Goal: Information Seeking & Learning: Understand process/instructions

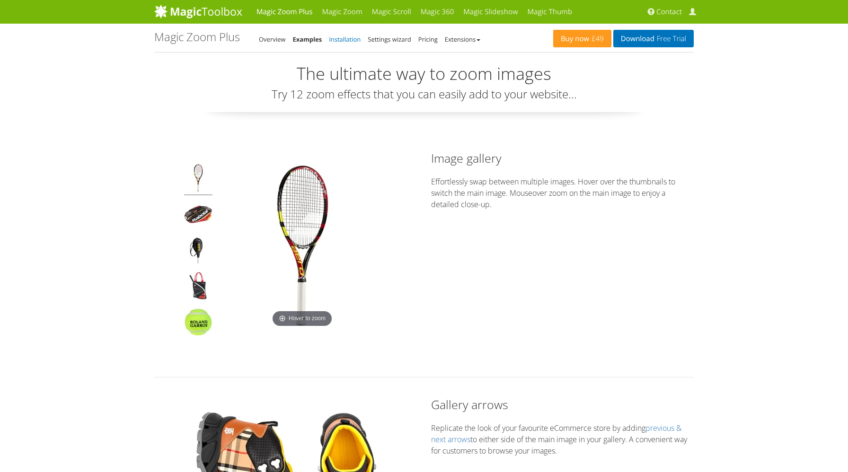
click at [356, 38] on link "Installation" at bounding box center [345, 39] width 32 height 9
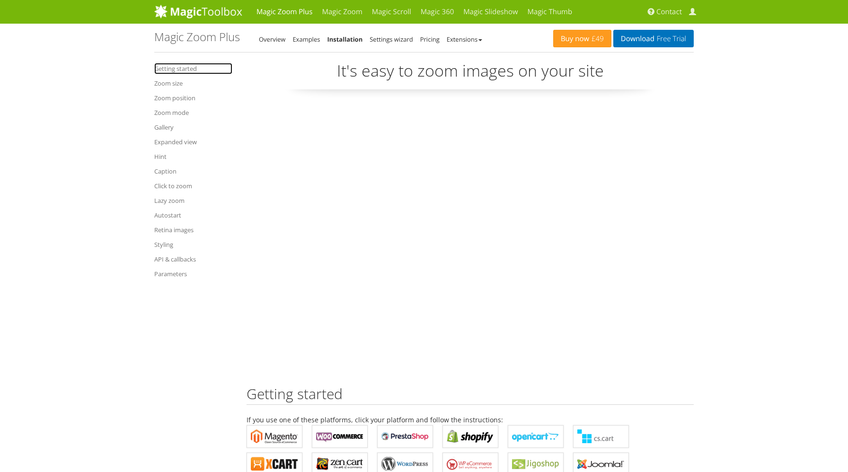
click at [175, 70] on link "Getting started" at bounding box center [193, 68] width 78 height 11
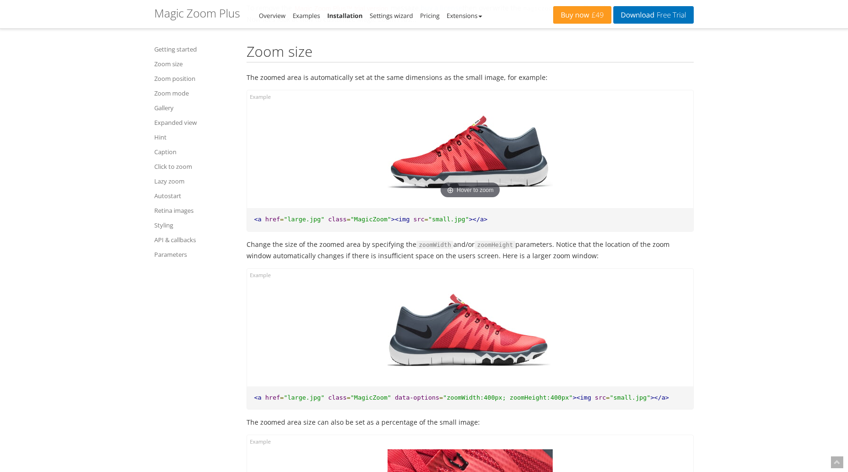
scroll to position [853, 0]
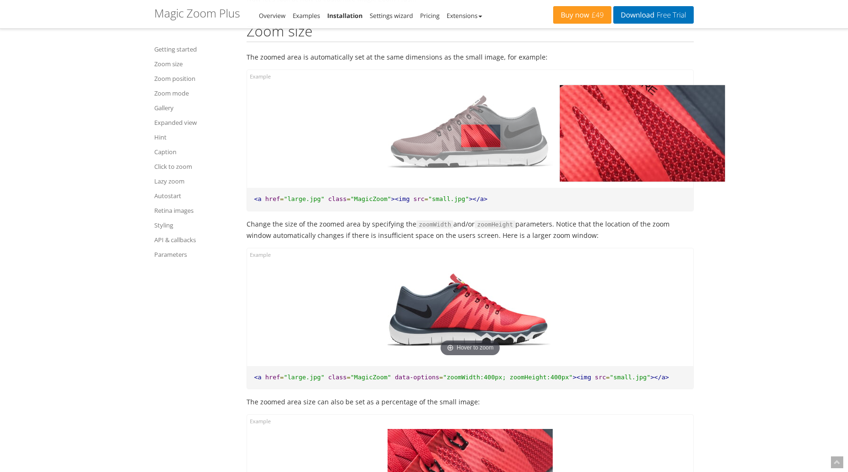
click at [481, 137] on img at bounding box center [469, 132] width 165 height 96
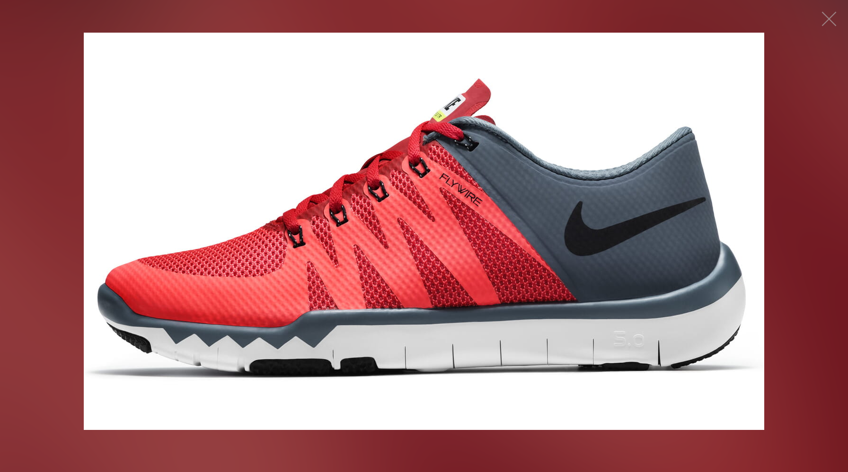
click at [463, 168] on img at bounding box center [424, 231] width 680 height 397
click at [825, 22] on button "button" at bounding box center [829, 19] width 28 height 28
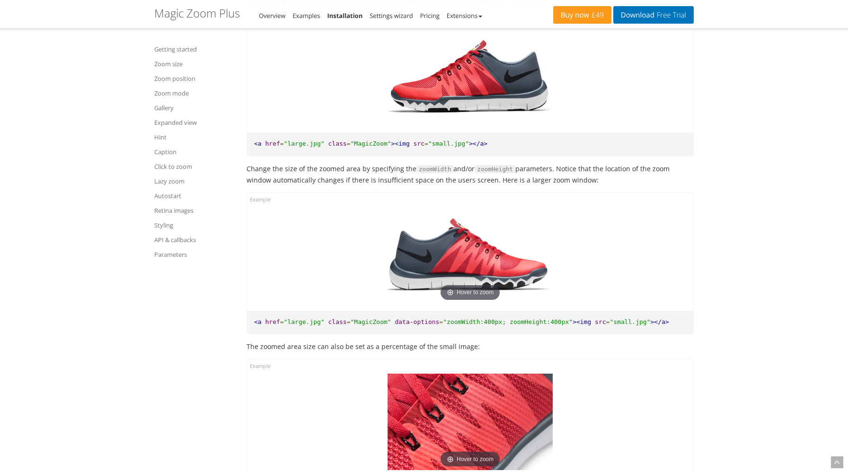
scroll to position [932, 0]
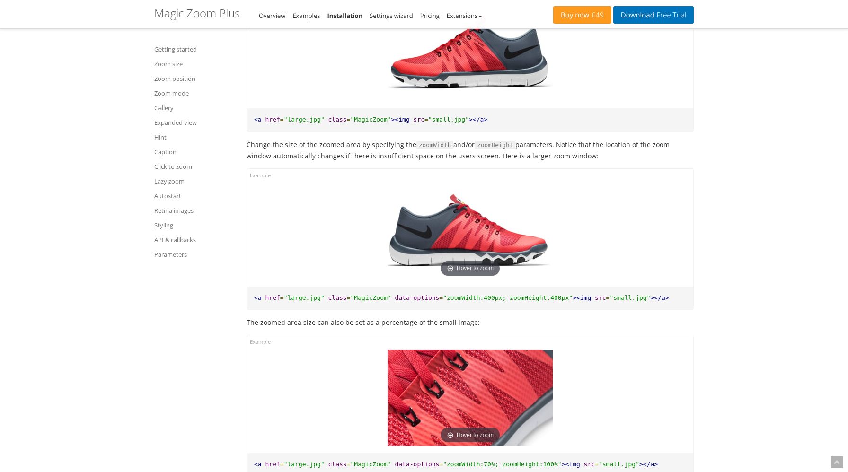
click at [517, 237] on img at bounding box center [469, 231] width 165 height 96
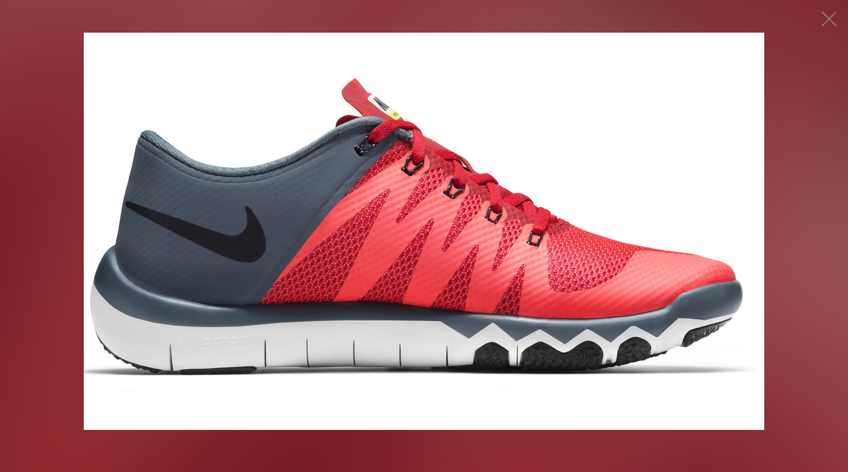
click at [590, 153] on img at bounding box center [424, 231] width 680 height 397
click at [834, 17] on button "button" at bounding box center [829, 19] width 28 height 28
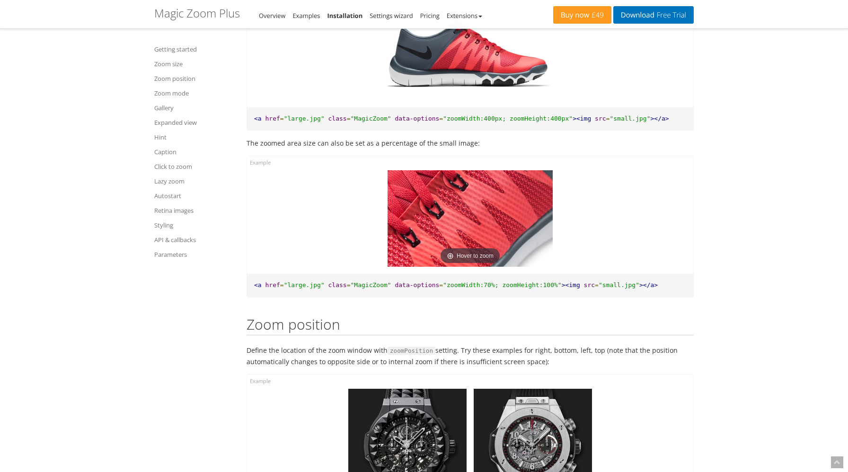
scroll to position [1205, 0]
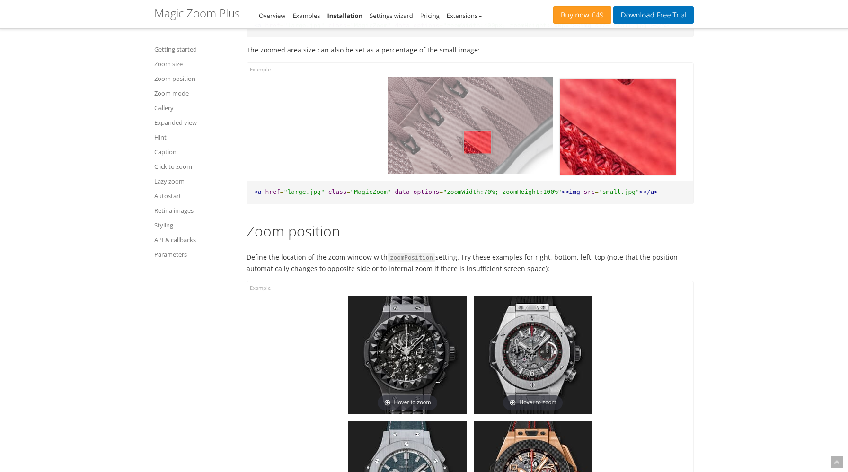
click at [477, 143] on img at bounding box center [469, 125] width 165 height 96
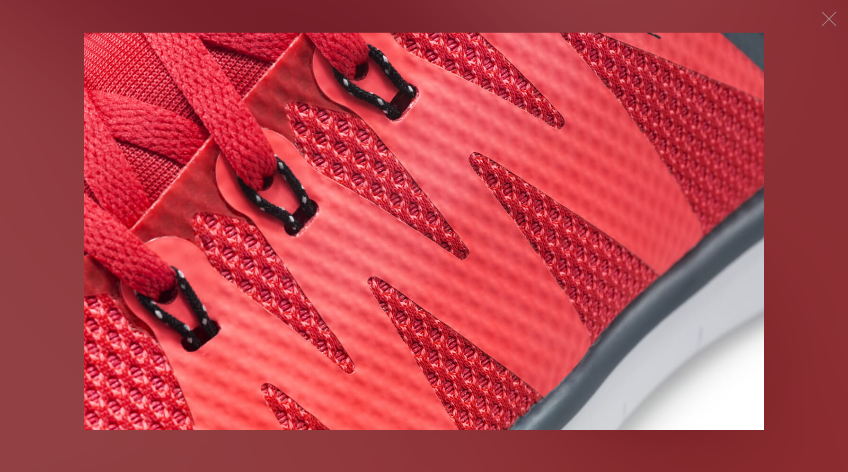
click at [478, 166] on img at bounding box center [424, 231] width 680 height 397
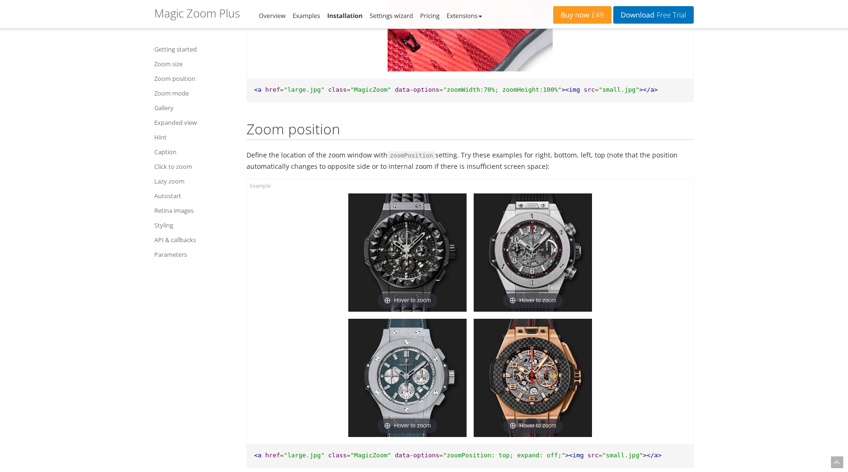
scroll to position [1445, 0]
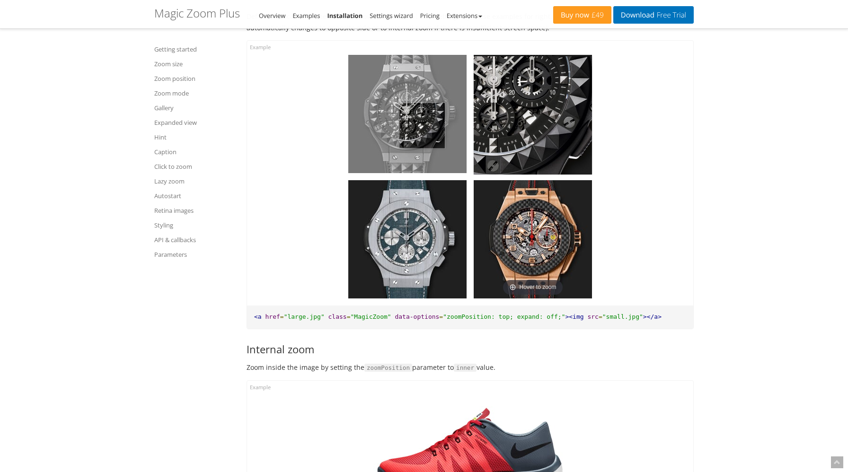
click at [422, 127] on img at bounding box center [407, 114] width 118 height 118
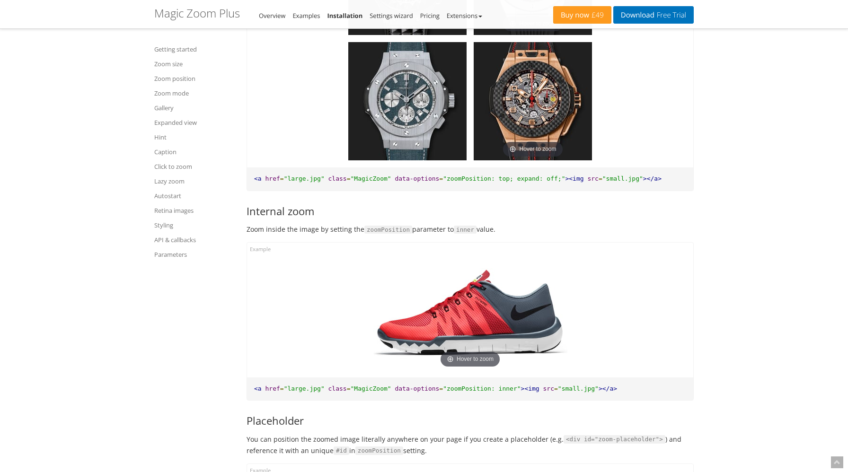
scroll to position [1669, 0]
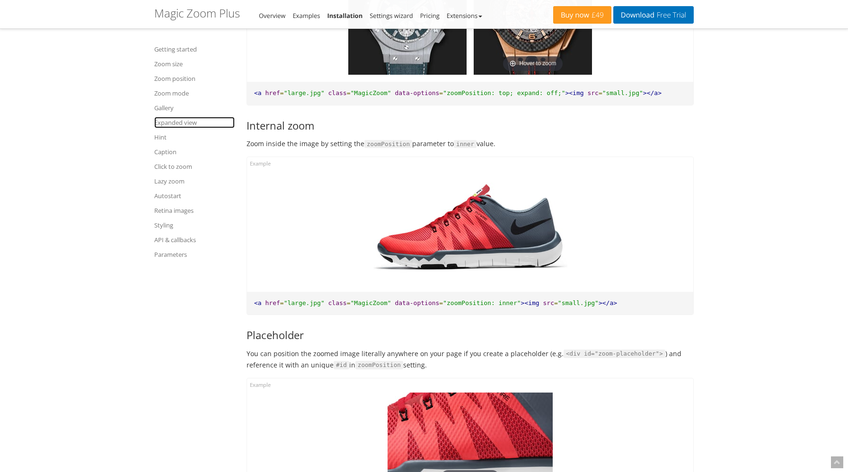
click at [182, 122] on link "Expanded view" at bounding box center [194, 122] width 80 height 11
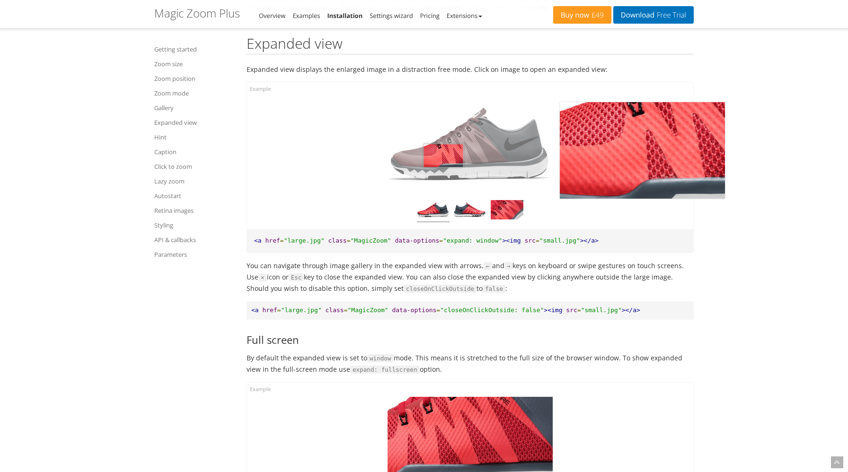
click at [443, 161] on img at bounding box center [469, 144] width 165 height 96
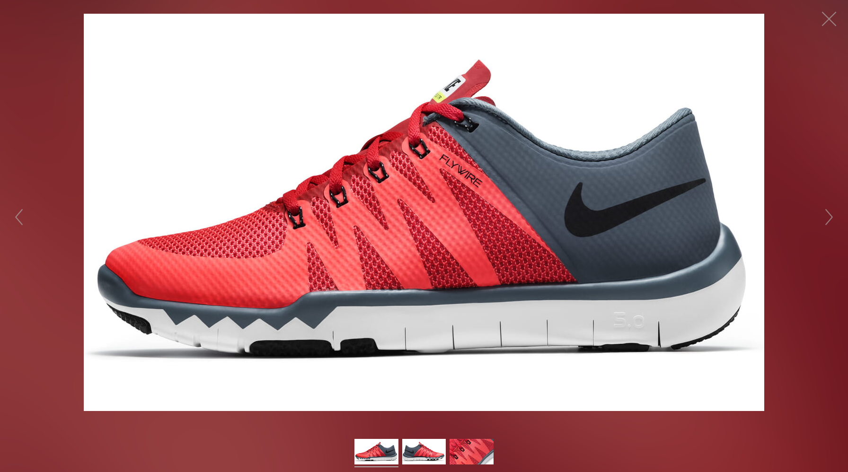
click at [440, 170] on img at bounding box center [424, 212] width 680 height 397
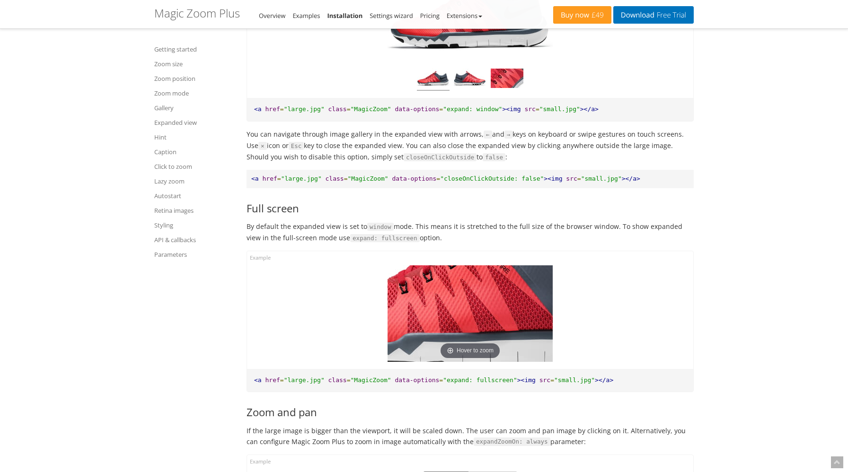
scroll to position [5438, 0]
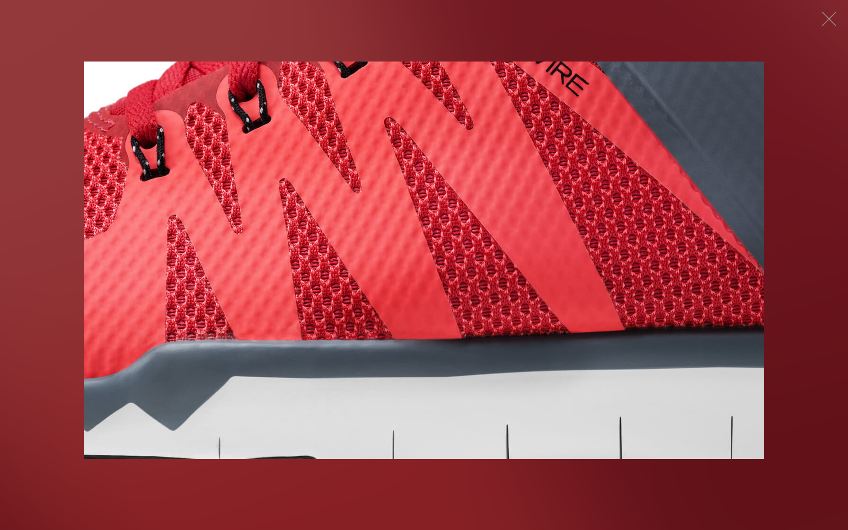
click at [465, 316] on img at bounding box center [424, 259] width 680 height 397
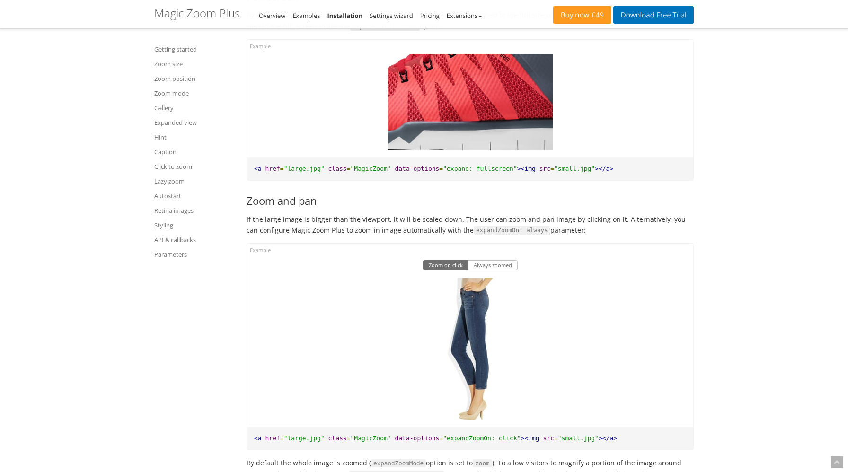
scroll to position [5730, 0]
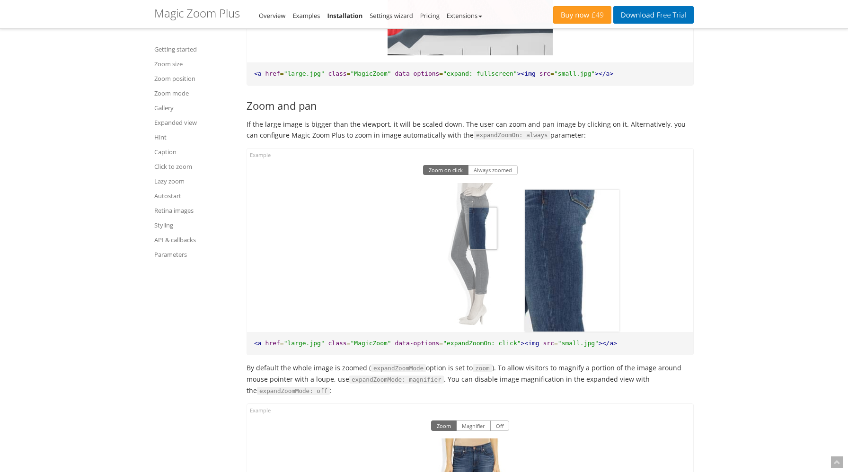
click at [482, 235] on img at bounding box center [470, 254] width 95 height 142
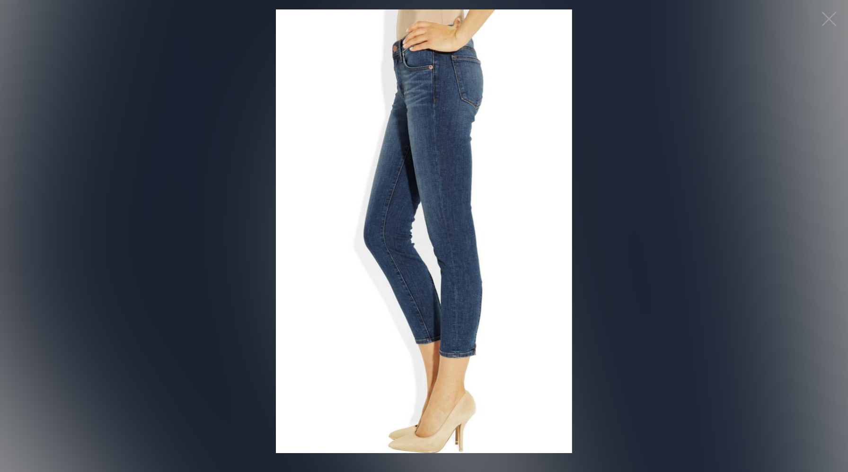
click at [471, 235] on img at bounding box center [424, 231] width 296 height 444
click at [476, 233] on img at bounding box center [424, 231] width 296 height 444
click at [477, 233] on img at bounding box center [424, 231] width 296 height 444
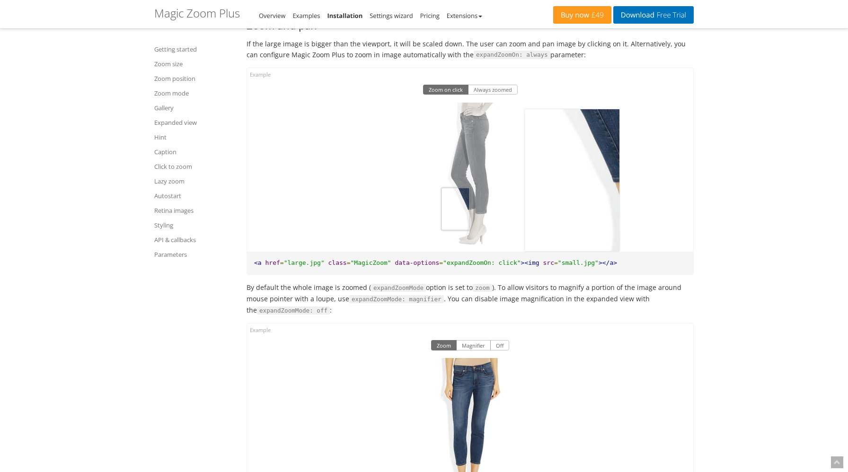
scroll to position [5813, 0]
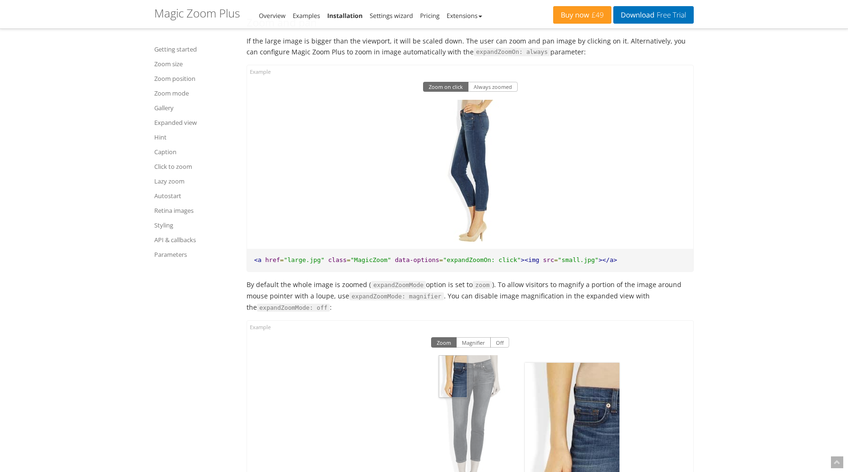
click at [453, 375] on img at bounding box center [470, 426] width 95 height 142
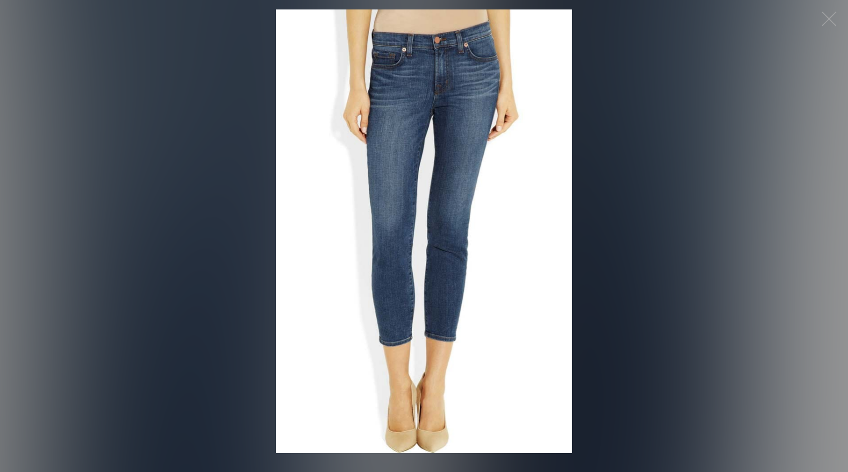
click at [449, 217] on img at bounding box center [424, 231] width 296 height 444
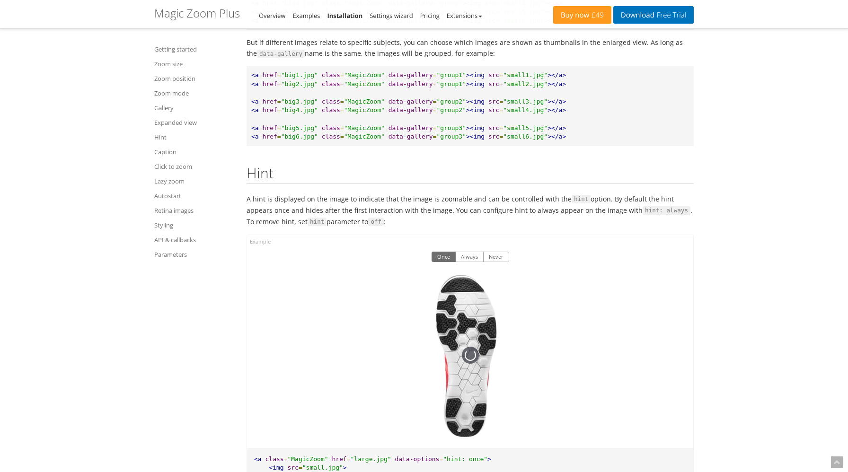
scroll to position [7164, 0]
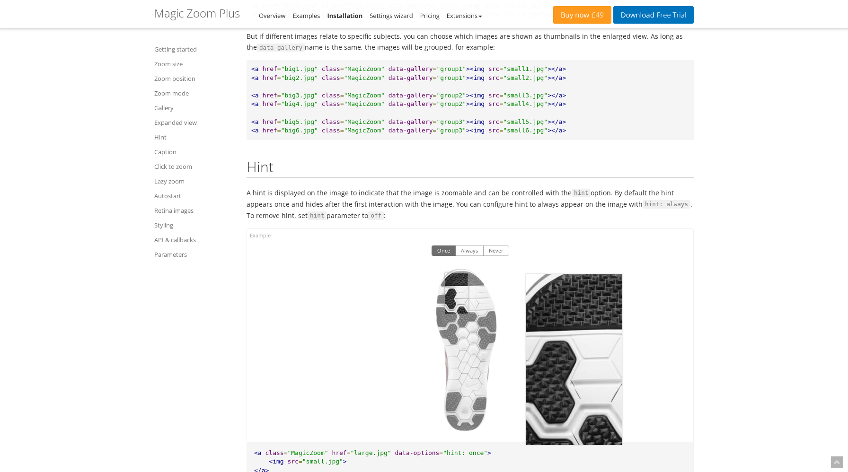
click at [456, 304] on img at bounding box center [470, 348] width 96 height 171
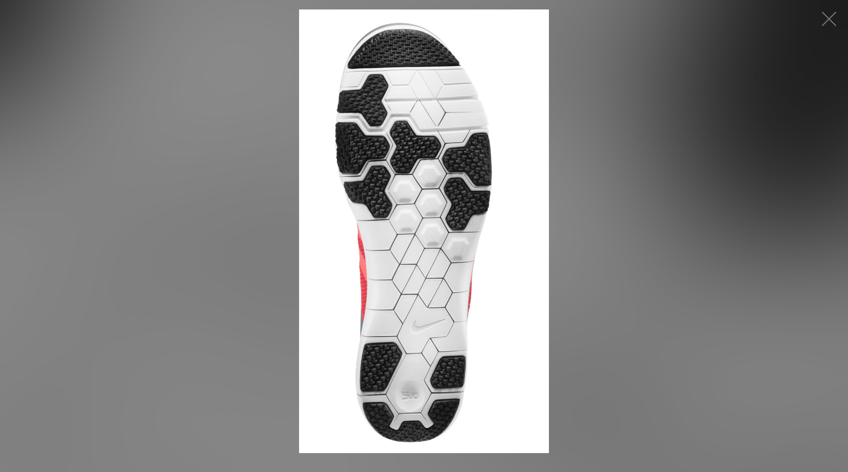
click at [439, 245] on img at bounding box center [423, 231] width 249 height 444
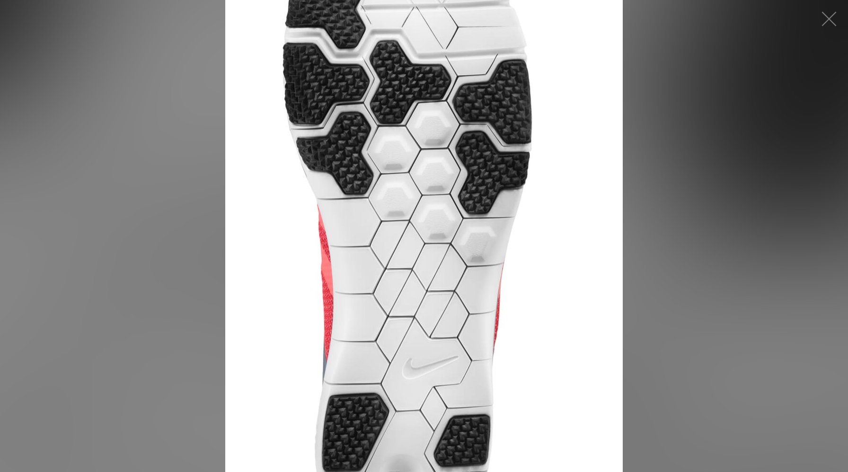
click at [439, 245] on figure "Click to expand" at bounding box center [424, 236] width 848 height 472
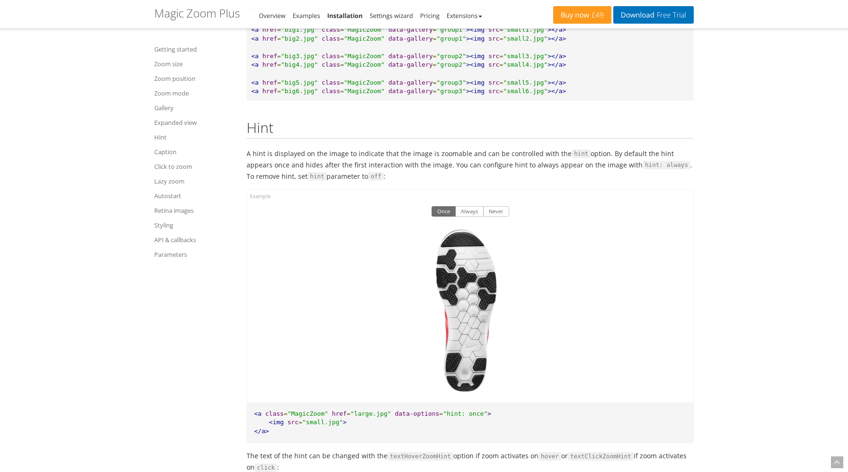
scroll to position [7204, 0]
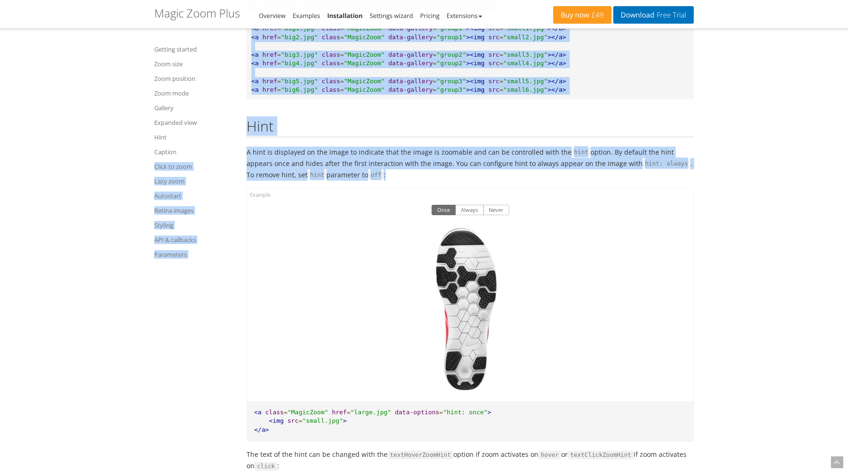
drag, startPoint x: 235, startPoint y: 157, endPoint x: 373, endPoint y: 188, distance: 141.6
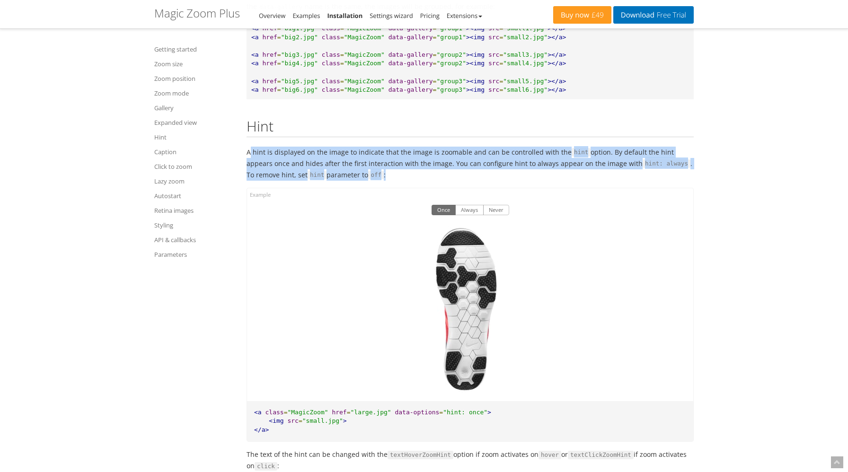
drag, startPoint x: 247, startPoint y: 162, endPoint x: 366, endPoint y: 186, distance: 121.1
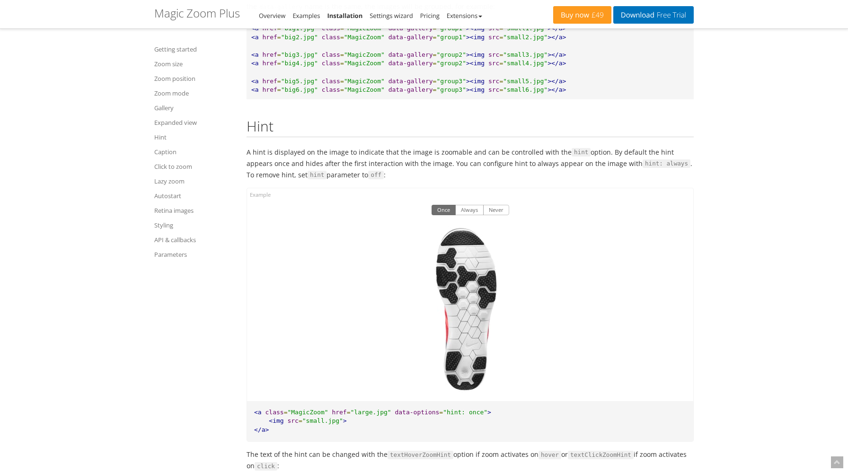
click at [537, 199] on div "Once Always Never Click to expand" at bounding box center [470, 294] width 446 height 213
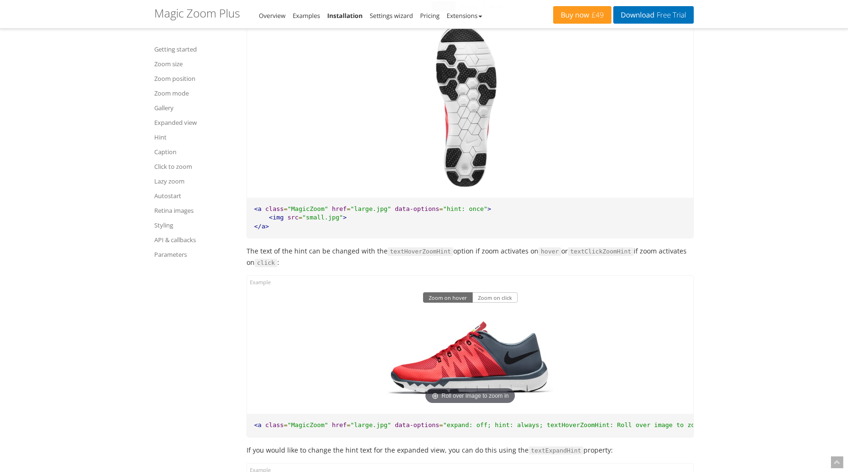
scroll to position [7325, 0]
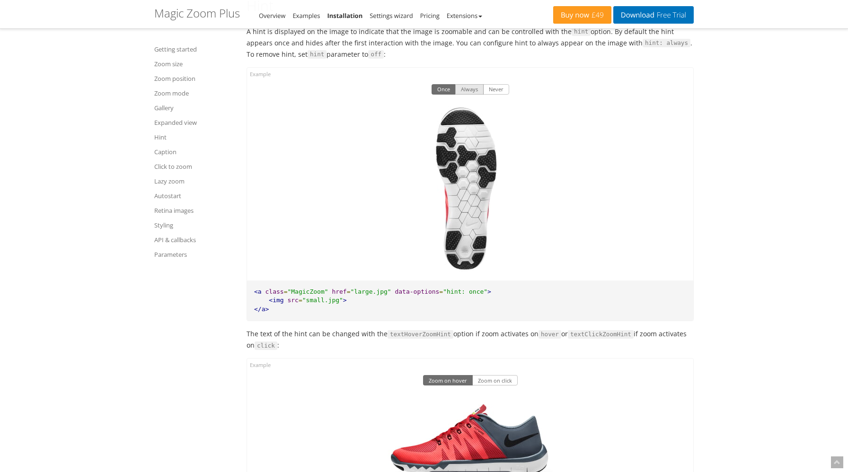
click at [471, 95] on button "Always" at bounding box center [469, 89] width 28 height 10
click at [489, 95] on button "Never" at bounding box center [496, 89] width 26 height 10
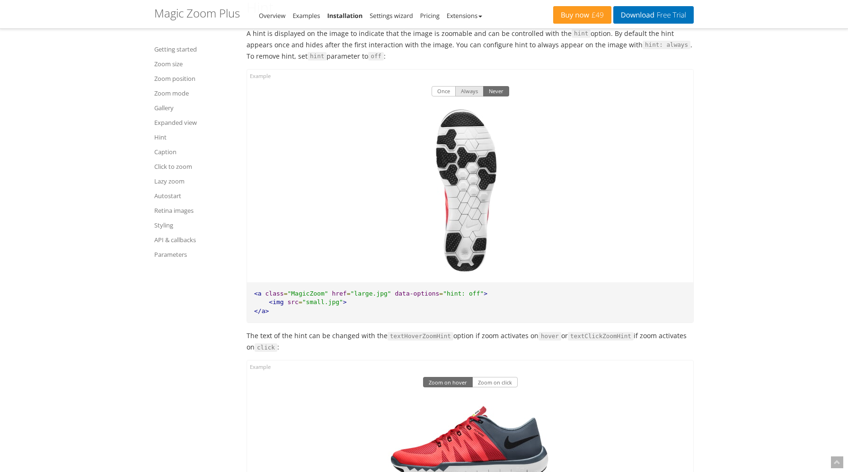
click at [471, 96] on button "Always" at bounding box center [469, 91] width 28 height 10
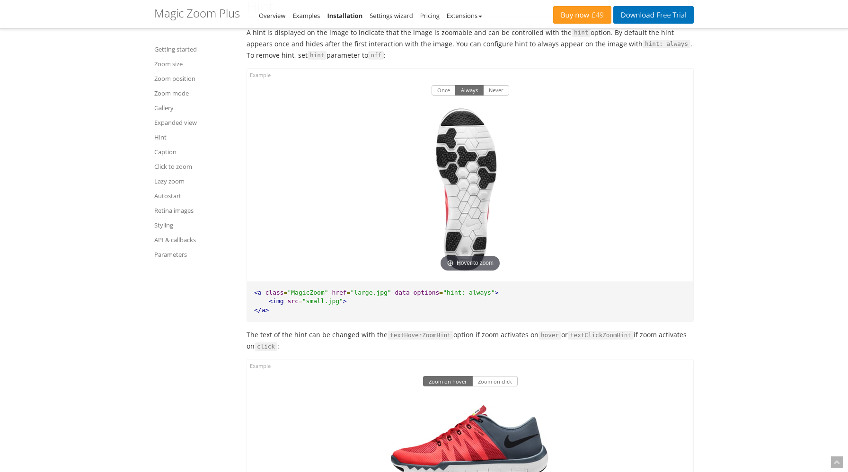
scroll to position [7323, 0]
click at [445, 96] on button "Once" at bounding box center [443, 91] width 24 height 10
click at [459, 96] on button "Always" at bounding box center [469, 91] width 28 height 10
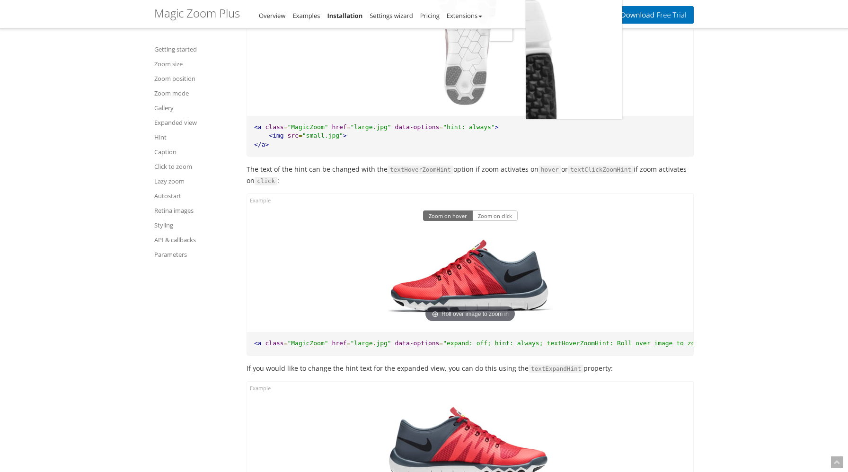
scroll to position [7510, 0]
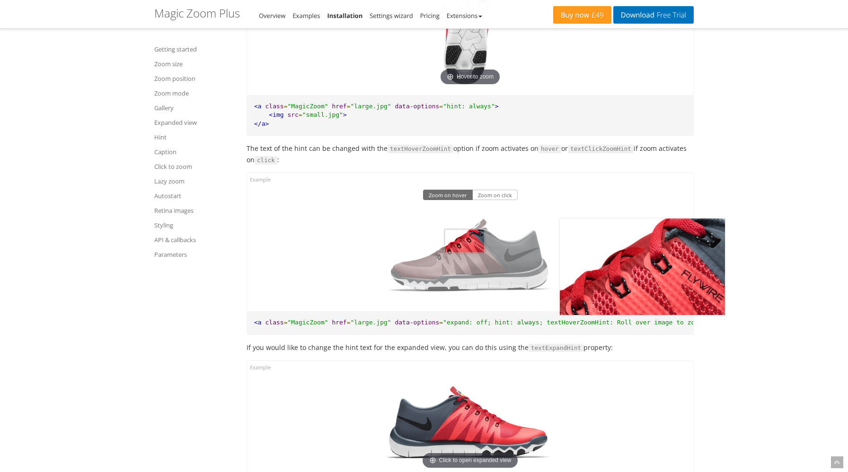
click at [464, 252] on img at bounding box center [469, 256] width 165 height 96
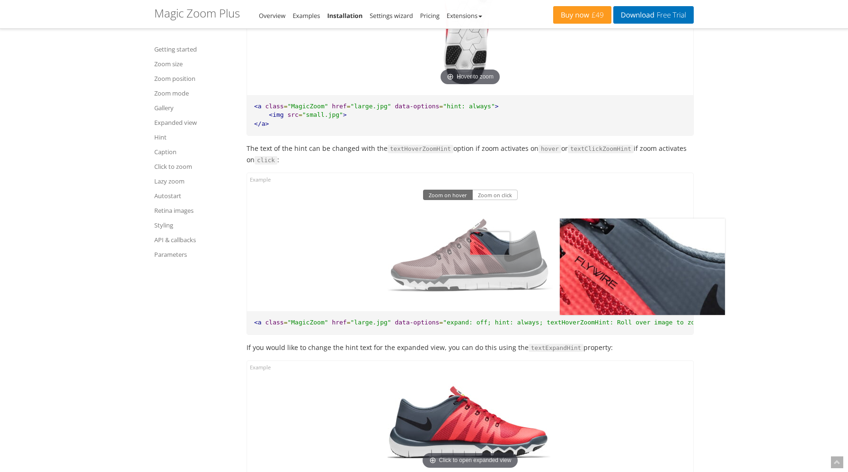
click at [490, 254] on img at bounding box center [469, 256] width 165 height 96
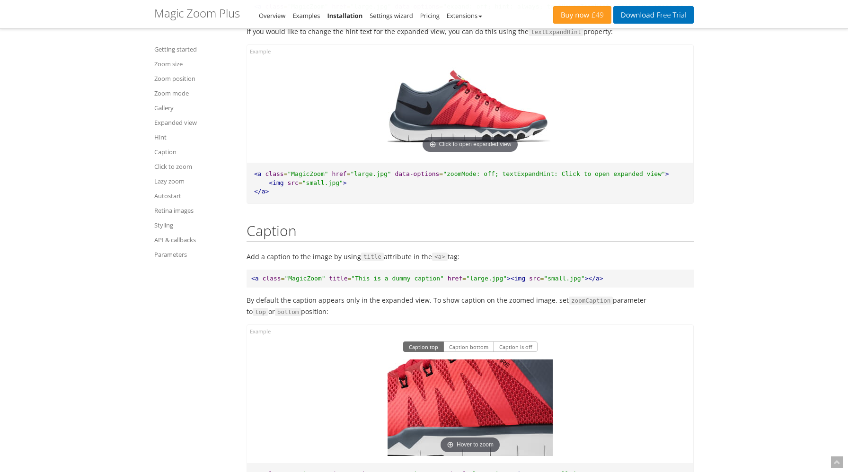
scroll to position [7793, 0]
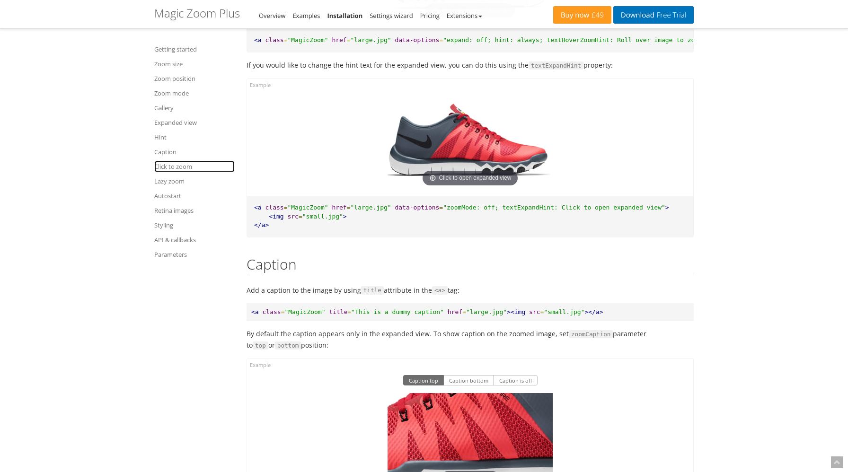
click at [170, 167] on link "Click to zoom" at bounding box center [194, 166] width 80 height 11
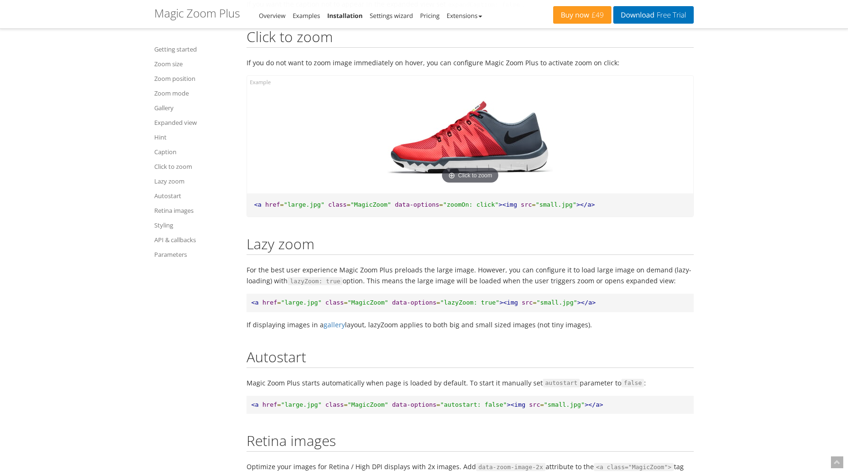
click at [474, 151] on img at bounding box center [469, 138] width 165 height 96
click at [470, 157] on img at bounding box center [469, 138] width 165 height 96
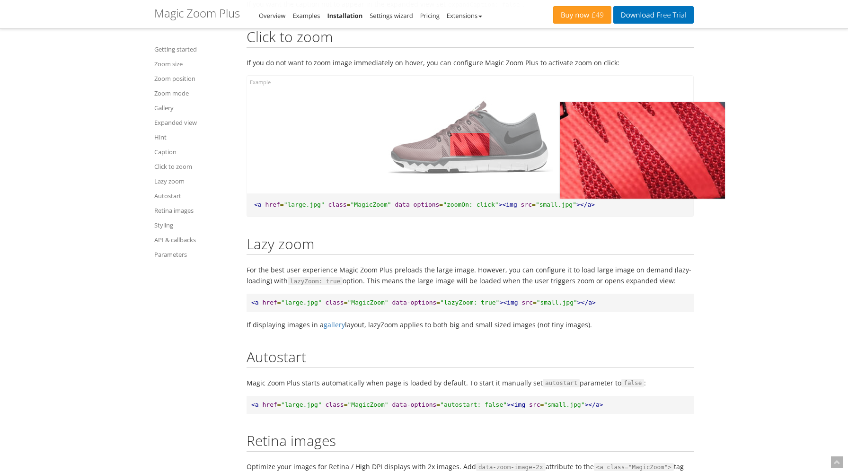
click at [470, 157] on img at bounding box center [469, 138] width 165 height 96
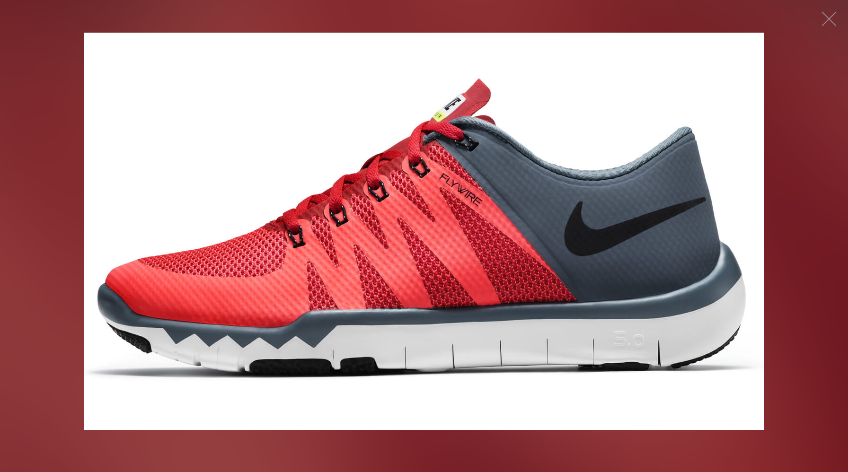
click at [440, 166] on img at bounding box center [424, 231] width 680 height 397
click at [834, 20] on button "button" at bounding box center [829, 19] width 28 height 28
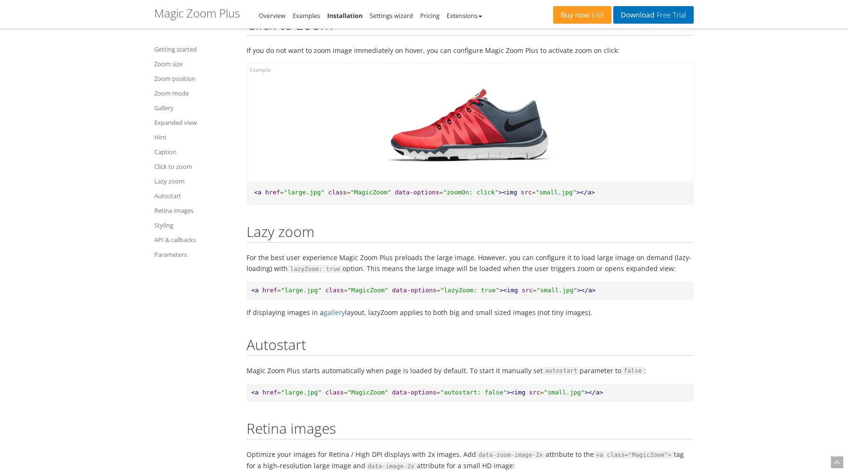
scroll to position [8522, 0]
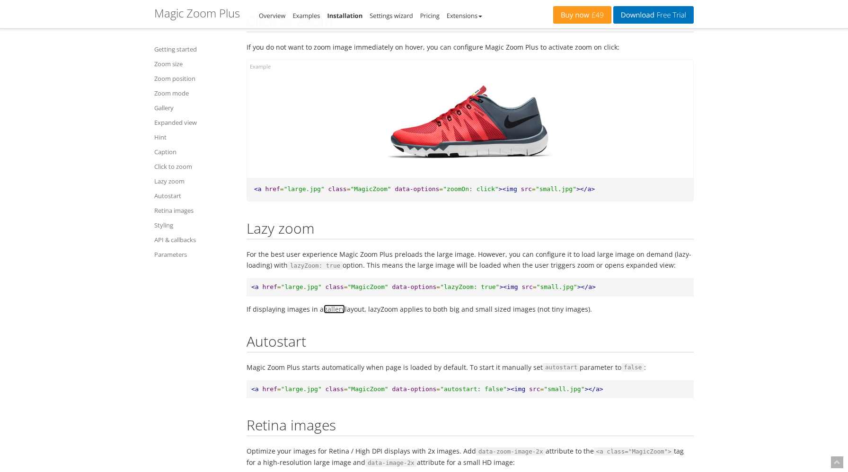
click at [326, 314] on link "gallery" at bounding box center [334, 309] width 21 height 9
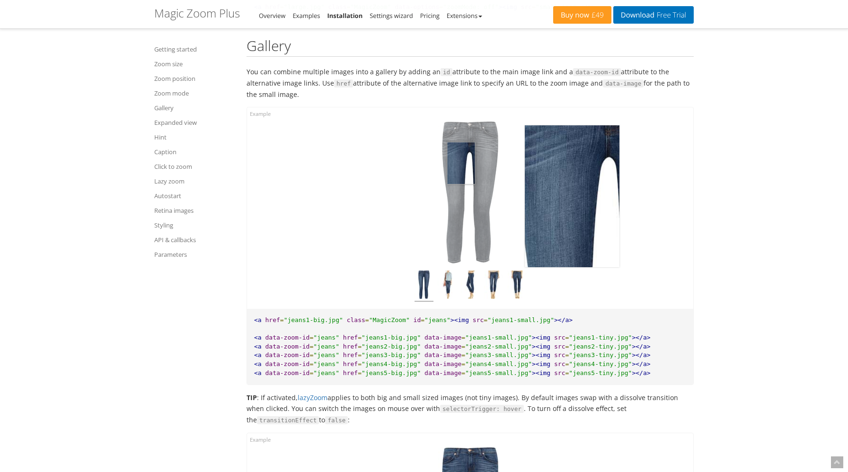
click at [466, 166] on img at bounding box center [470, 193] width 95 height 142
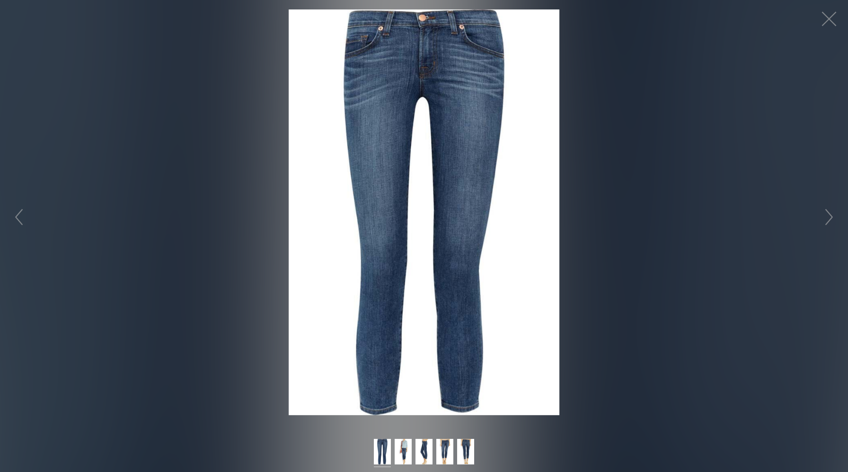
click at [451, 170] on img at bounding box center [424, 212] width 271 height 406
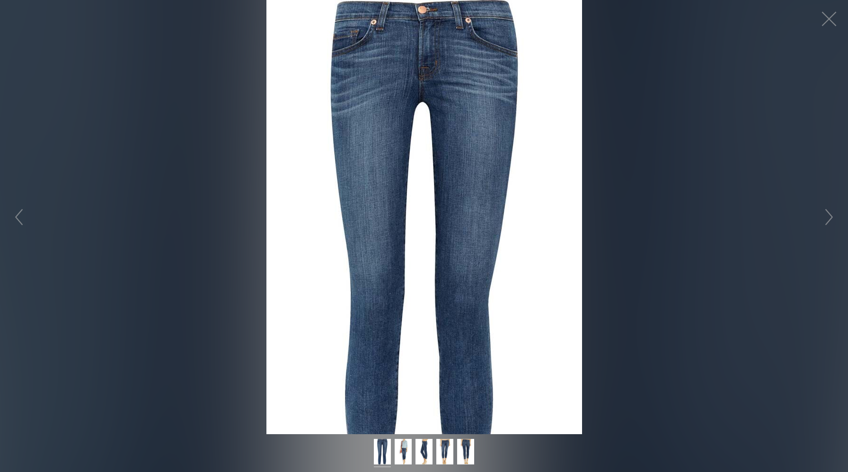
click at [451, 170] on figure "Click to expand" at bounding box center [424, 217] width 848 height 434
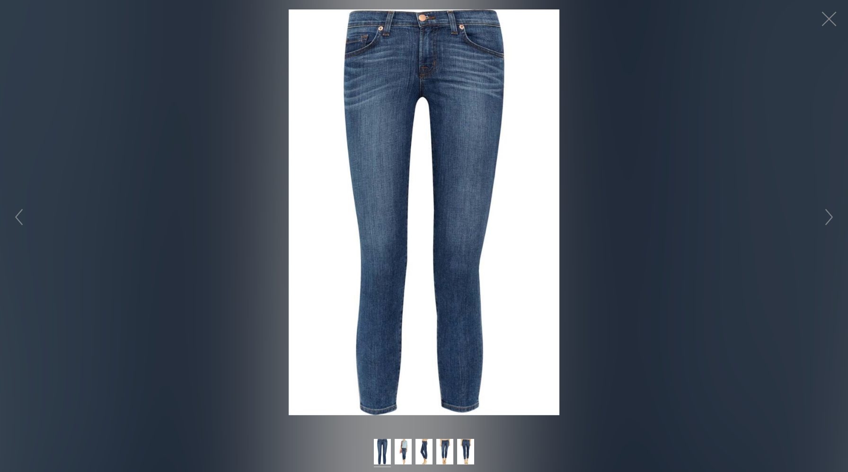
click at [451, 170] on img at bounding box center [424, 212] width 271 height 406
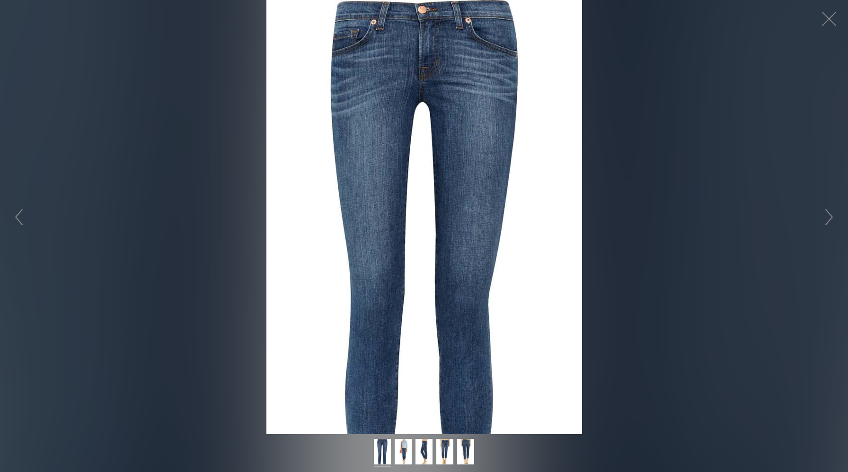
click at [451, 170] on figure "Click to expand" at bounding box center [424, 217] width 848 height 434
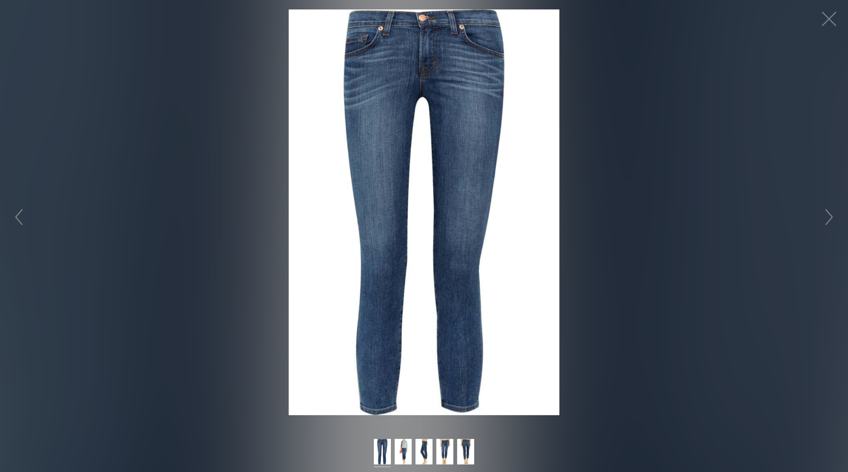
click at [447, 150] on img at bounding box center [424, 212] width 271 height 406
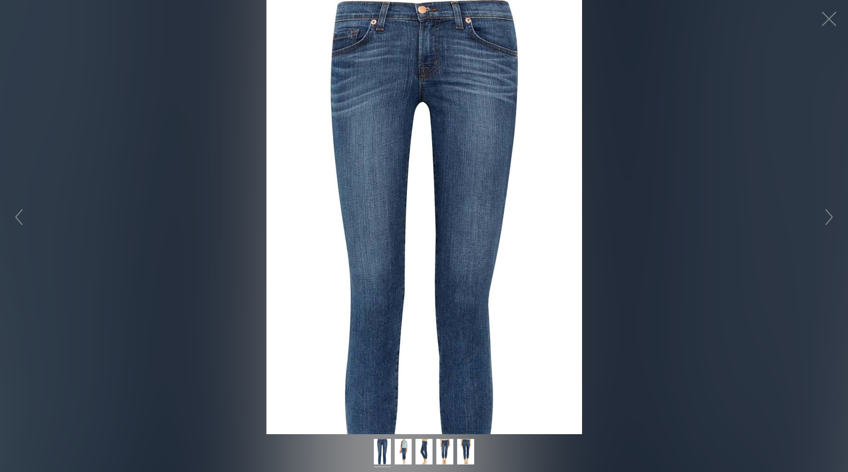
click at [447, 150] on figure "Click to expand" at bounding box center [424, 217] width 848 height 434
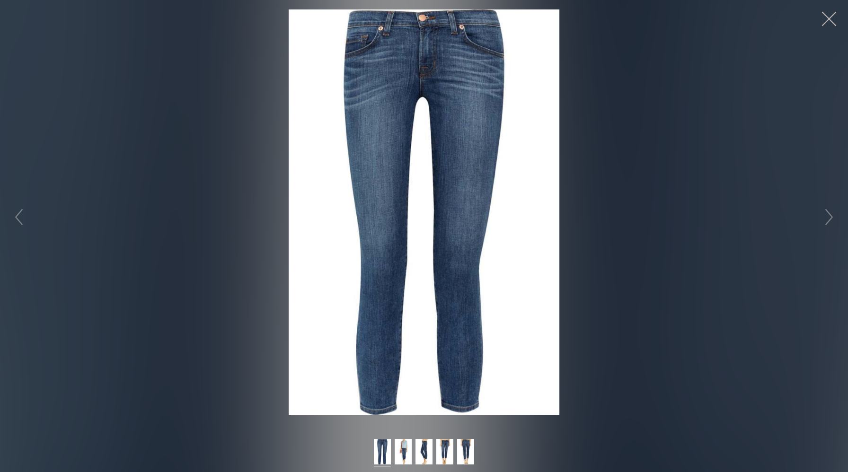
click at [824, 17] on button "button" at bounding box center [829, 19] width 28 height 28
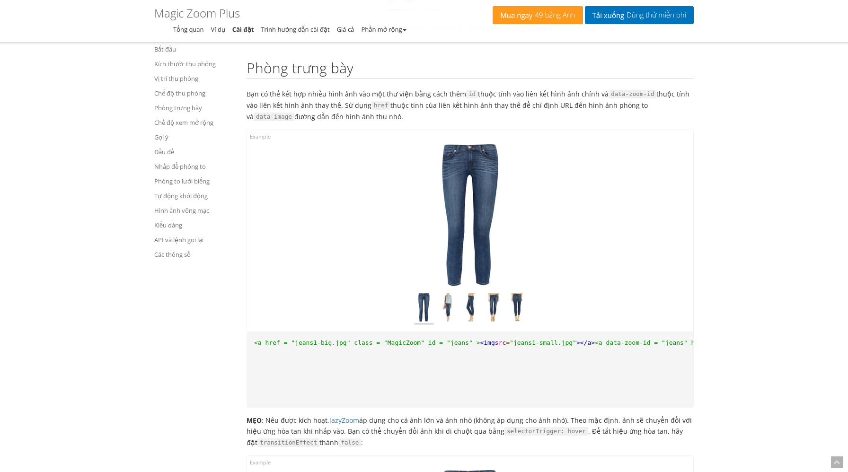
scroll to position [3639, 0]
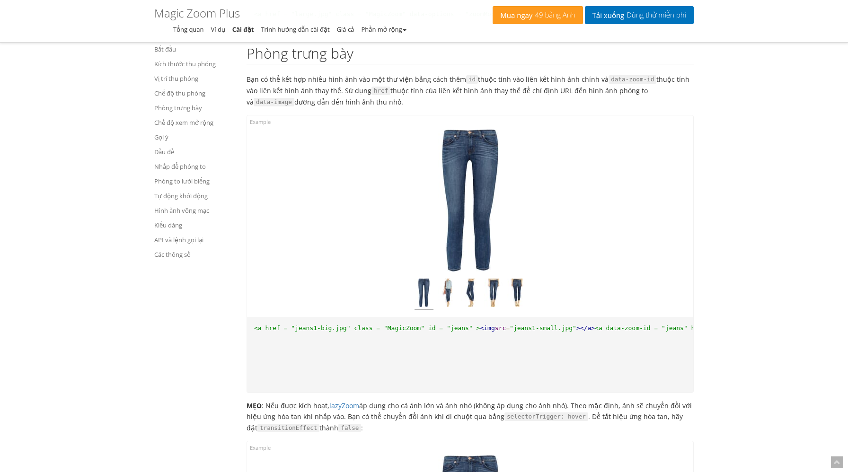
click at [517, 185] on div "Nhấp để mở rộng" at bounding box center [470, 215] width 446 height 201
click at [483, 97] on font "thuộc tính của liên kết hình ảnh thay thế để chỉ định URL đến hình ảnh phóng to…" at bounding box center [446, 96] width 401 height 20
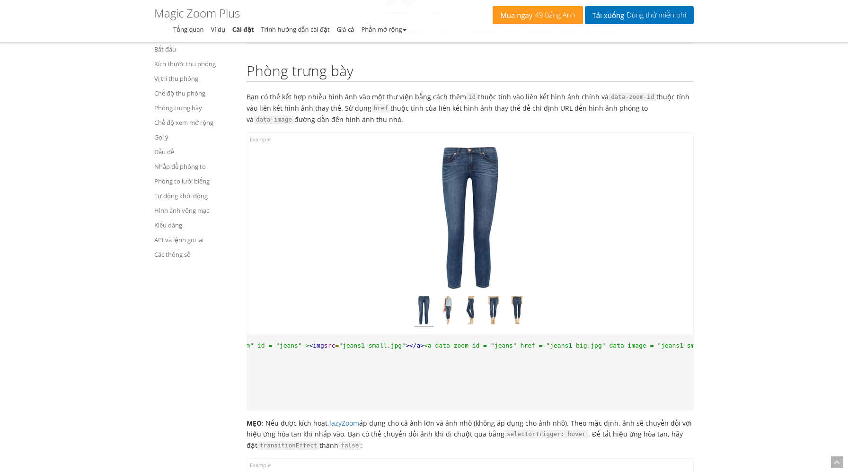
scroll to position [3618, 0]
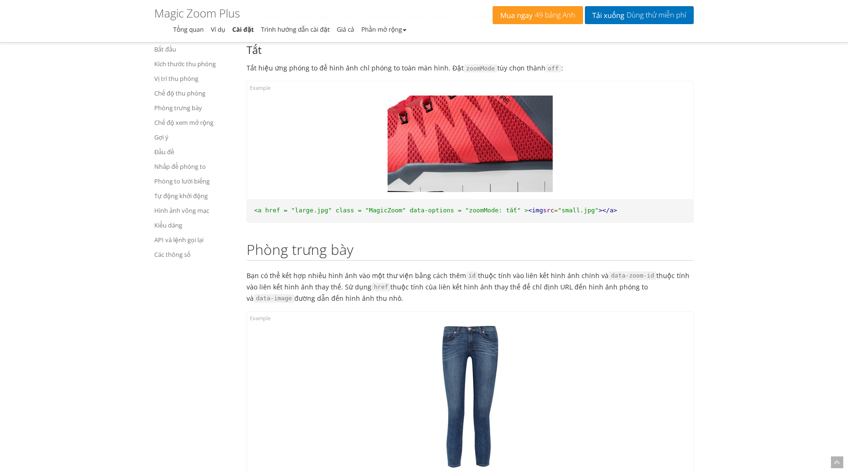
scroll to position [3436, 0]
